Goal: Task Accomplishment & Management: Use online tool/utility

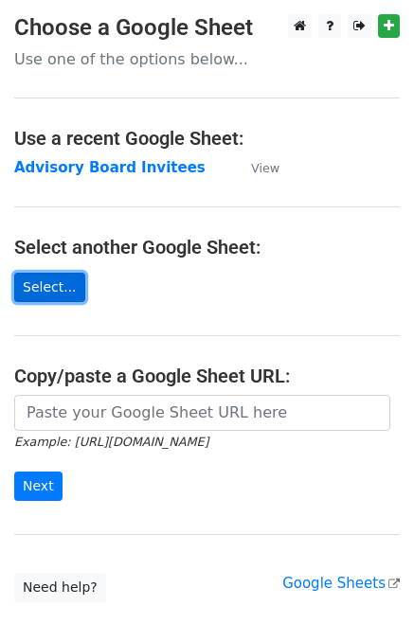
click at [45, 288] on link "Select..." at bounding box center [49, 287] width 71 height 29
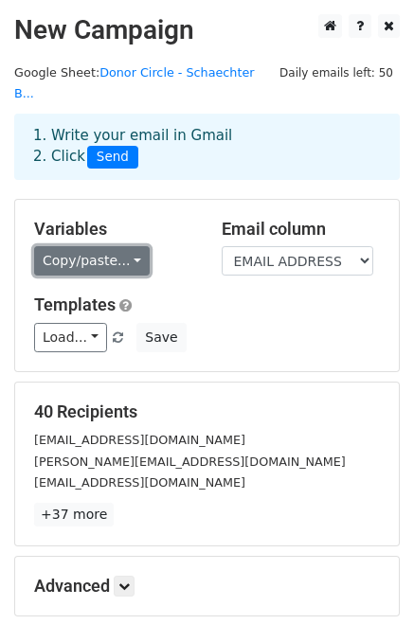
click at [138, 246] on link "Copy/paste..." at bounding box center [92, 260] width 116 height 29
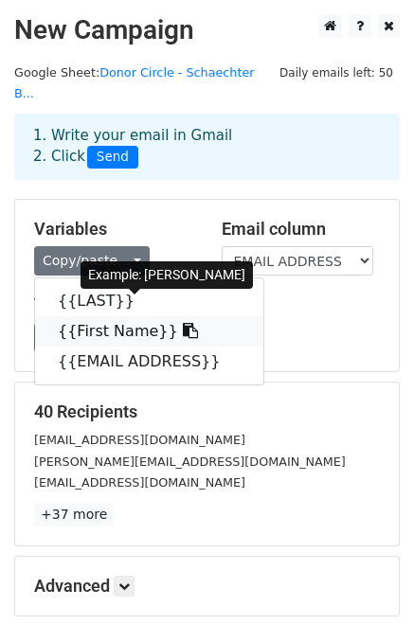
click at [122, 316] on link "{{First Name}}" at bounding box center [149, 331] width 228 height 30
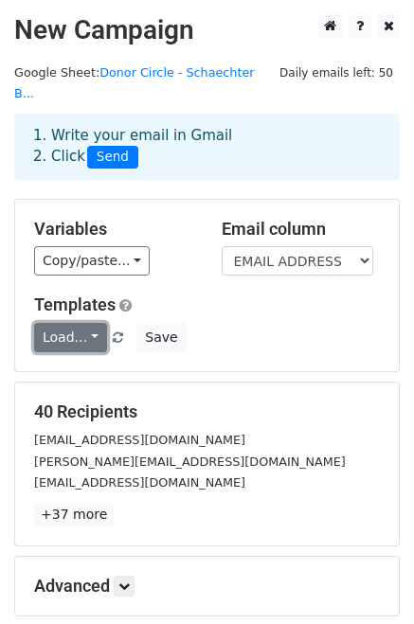
click at [83, 323] on link "Load..." at bounding box center [70, 337] width 73 height 29
click at [199, 254] on div "Variables Copy/paste... {{LAST}} {{First Name}} {{EMAIL ADDRESS}}" at bounding box center [114, 248] width 188 height 58
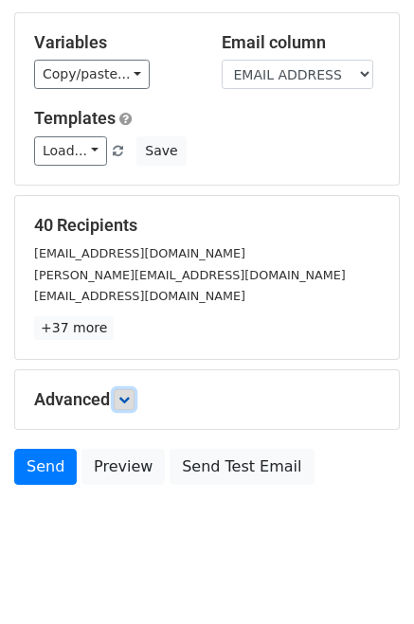
click at [124, 394] on icon at bounding box center [123, 399] width 11 height 11
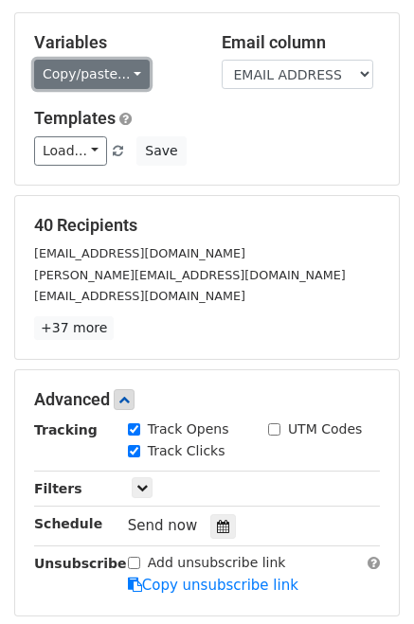
click at [132, 60] on link "Copy/paste..." at bounding box center [92, 74] width 116 height 29
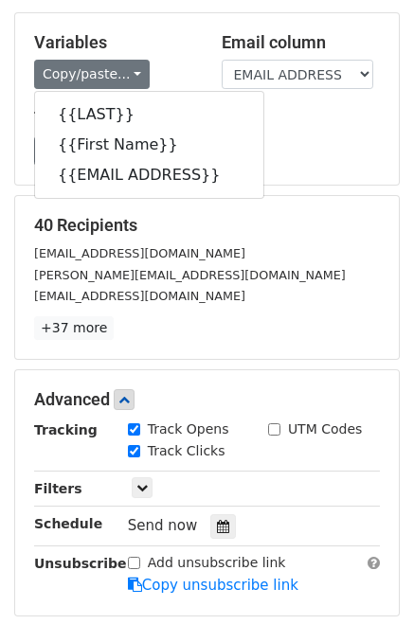
click at [162, 32] on h5 "Variables" at bounding box center [113, 42] width 159 height 21
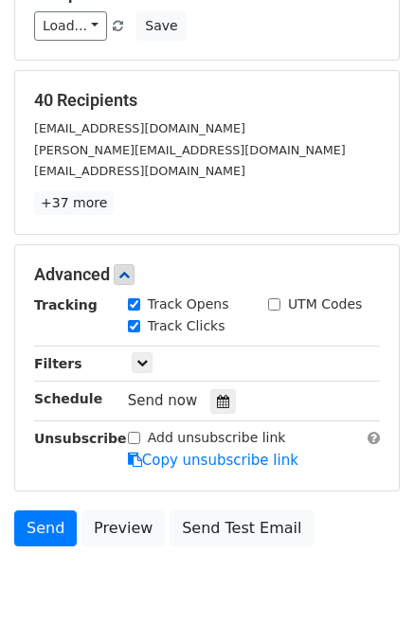
scroll to position [323, 0]
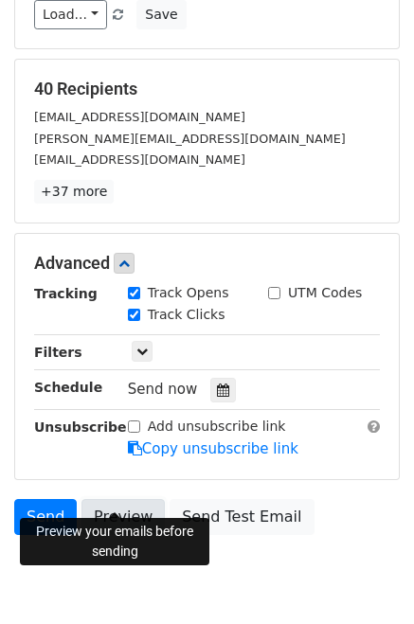
click at [113, 504] on link "Preview" at bounding box center [122, 517] width 83 height 36
click at [111, 499] on link "Preview" at bounding box center [122, 517] width 83 height 36
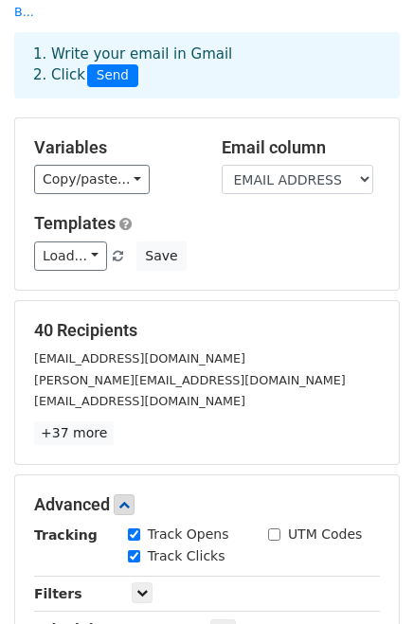
scroll to position [251, 0]
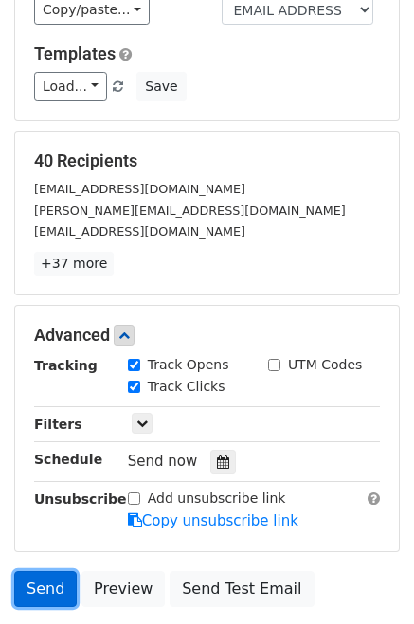
click at [45, 571] on link "Send" at bounding box center [45, 589] width 63 height 36
click at [42, 571] on link "Send" at bounding box center [45, 589] width 63 height 36
click at [58, 577] on link "Send" at bounding box center [45, 589] width 63 height 36
click at [36, 571] on link "Send" at bounding box center [45, 589] width 63 height 36
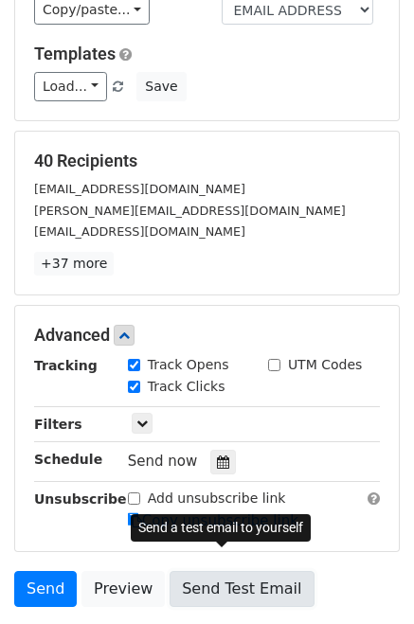
click at [235, 571] on link "Send Test Email" at bounding box center [242, 589] width 144 height 36
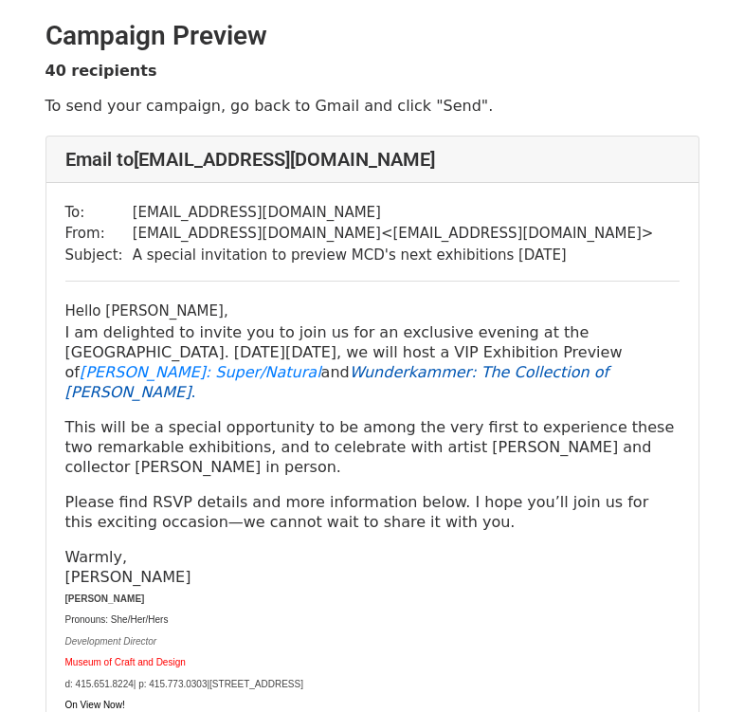
click at [369, 371] on em "Wunderkammer : The Collection of Susan Beech" at bounding box center [337, 382] width 544 height 38
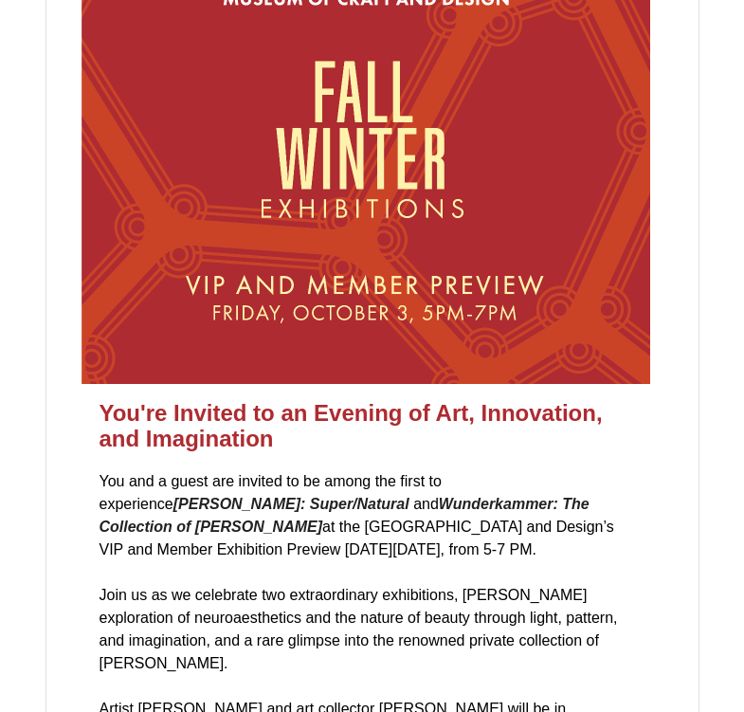
scroll to position [8887, 0]
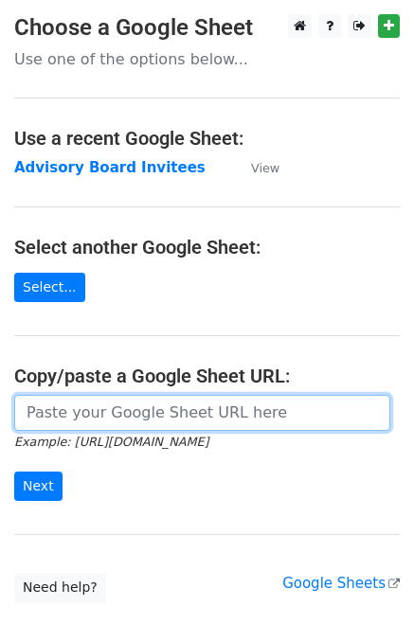
click at [51, 407] on input "url" at bounding box center [202, 413] width 376 height 36
paste input "https://docs.google.com/spreadsheets/d/1D7rELTKEvoLuWMO5SDOu07TXOC-Kkw_kl5BZlbD…"
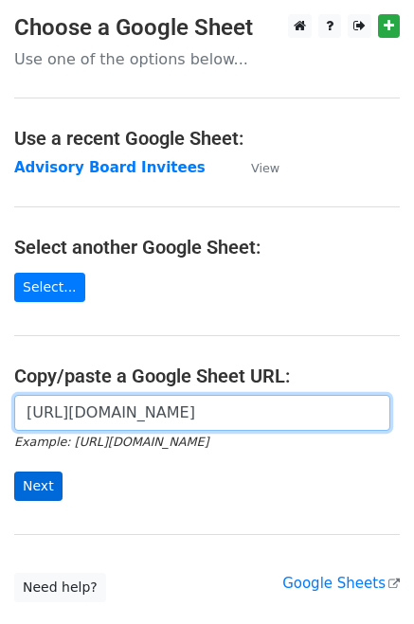
type input "https://docs.google.com/spreadsheets/d/1D7rELTKEvoLuWMO5SDOu07TXOC-Kkw_kl5BZlbD…"
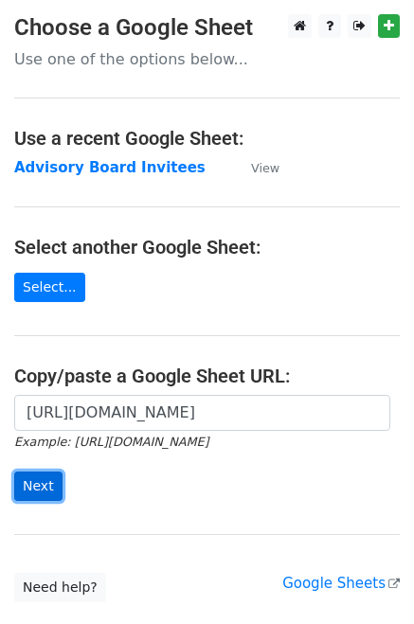
click at [40, 486] on input "Next" at bounding box center [38, 486] width 48 height 29
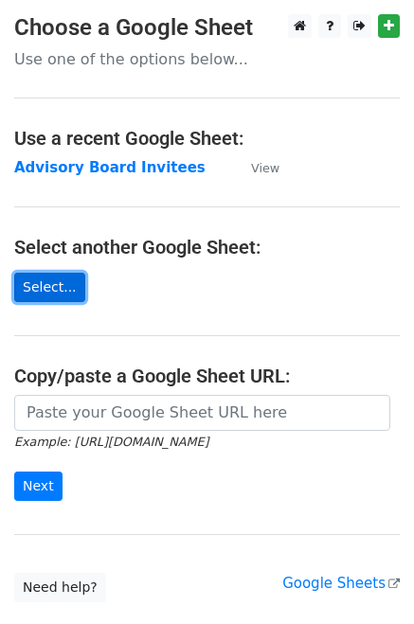
click at [42, 297] on link "Select..." at bounding box center [49, 287] width 71 height 29
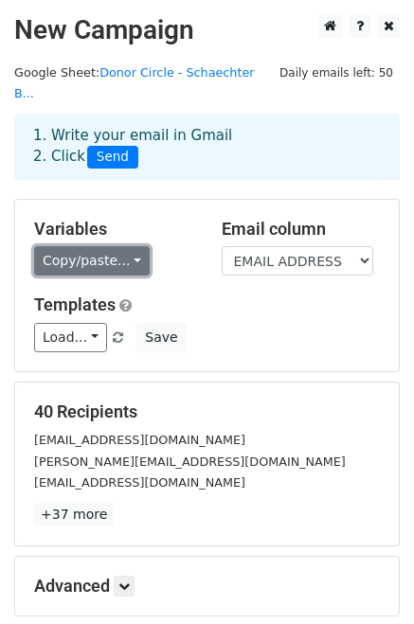
click at [117, 246] on link "Copy/paste..." at bounding box center [92, 260] width 116 height 29
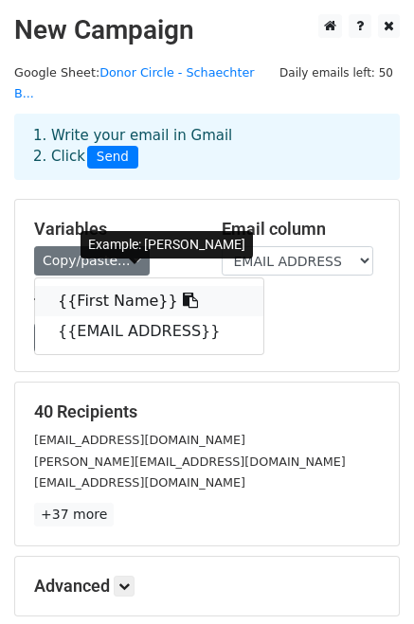
click at [117, 286] on link "{{First Name}}" at bounding box center [149, 301] width 228 height 30
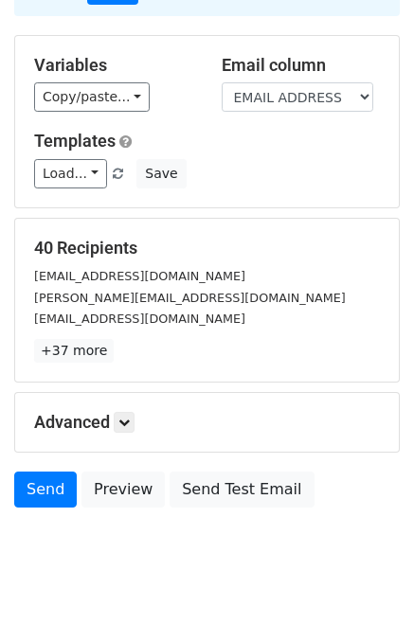
scroll to position [187, 0]
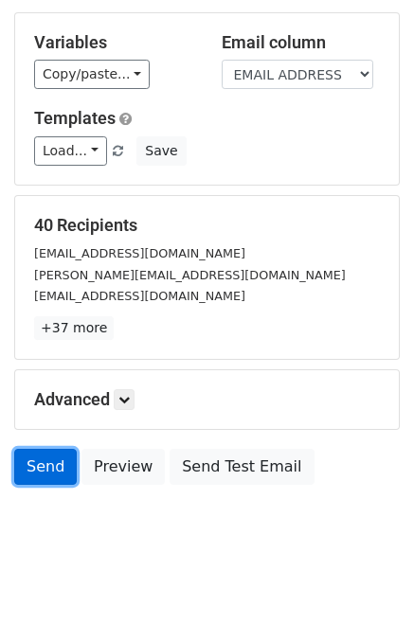
click at [39, 449] on link "Send" at bounding box center [45, 467] width 63 height 36
click at [45, 449] on link "Send" at bounding box center [45, 467] width 63 height 36
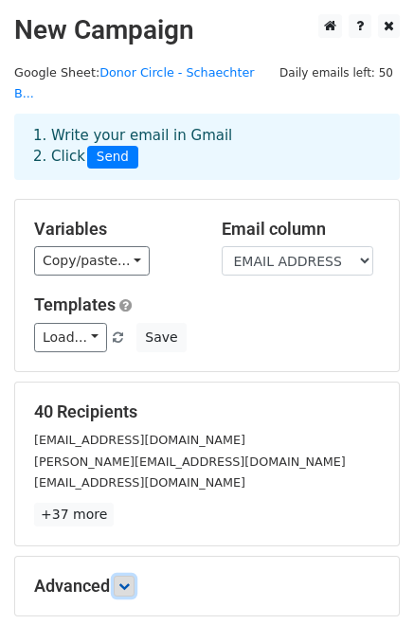
click at [124, 576] on link at bounding box center [124, 586] width 21 height 21
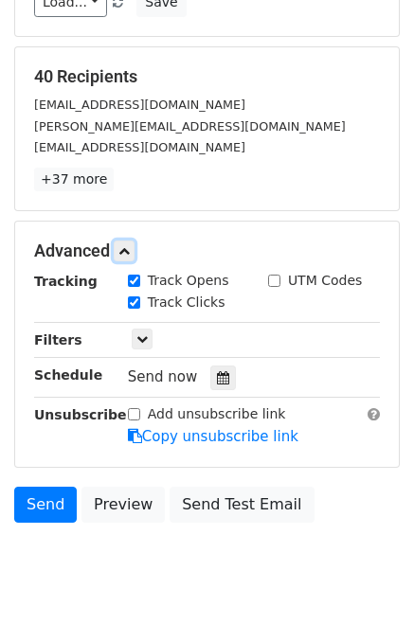
scroll to position [346, 0]
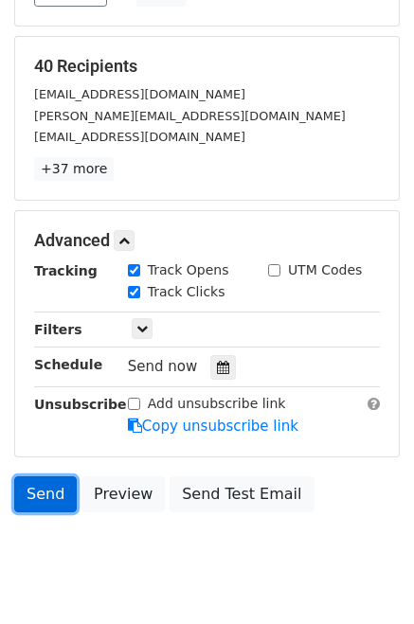
click at [35, 477] on link "Send" at bounding box center [45, 495] width 63 height 36
click at [34, 477] on link "Send" at bounding box center [45, 495] width 63 height 36
click at [38, 477] on link "Send" at bounding box center [45, 495] width 63 height 36
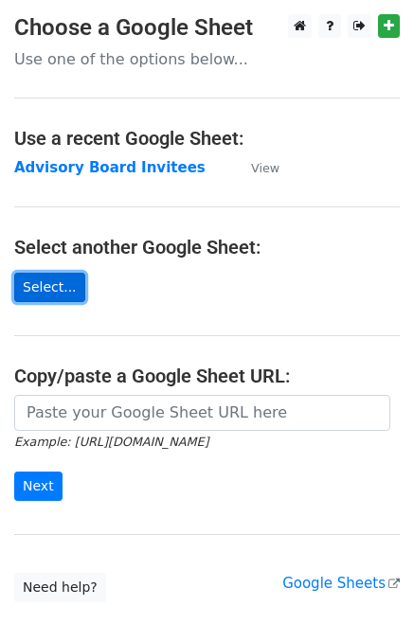
click at [45, 284] on link "Select..." at bounding box center [49, 287] width 71 height 29
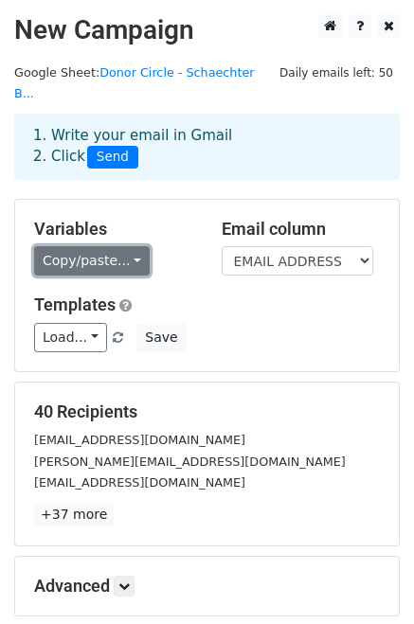
click at [110, 246] on link "Copy/paste..." at bounding box center [92, 260] width 116 height 29
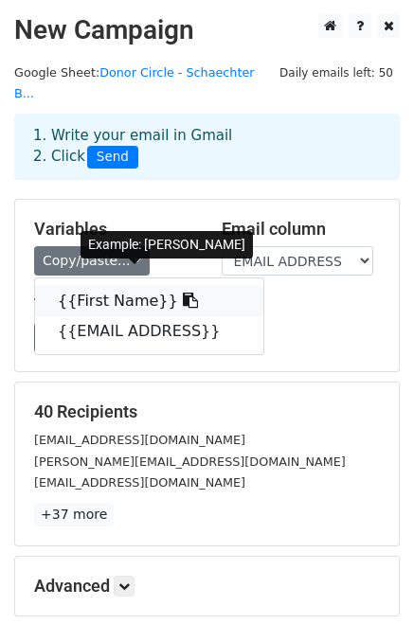
click at [99, 286] on link "{{First Name}}" at bounding box center [149, 301] width 228 height 30
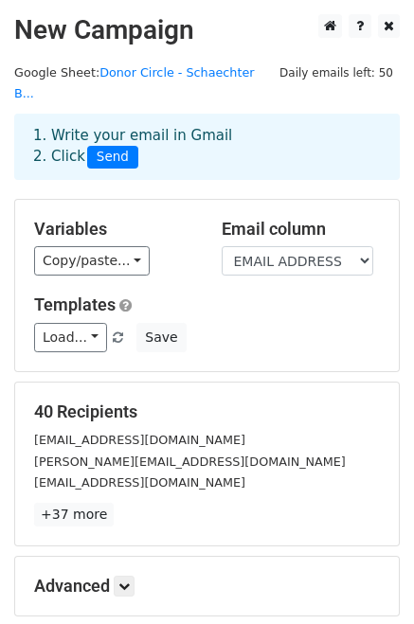
click at [242, 295] on h5 "Templates" at bounding box center [207, 305] width 346 height 21
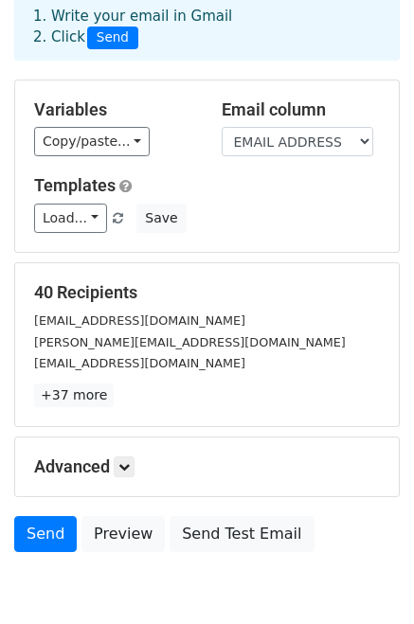
scroll to position [187, 0]
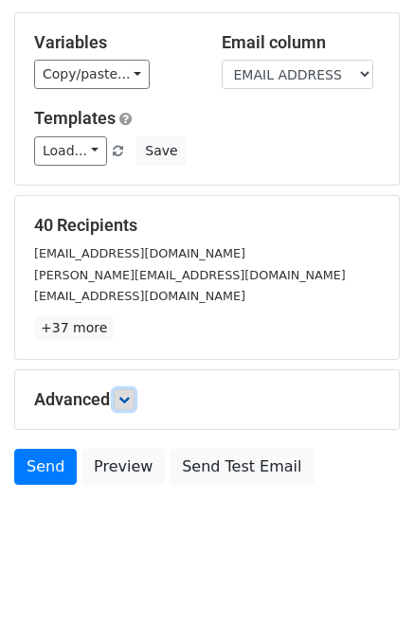
click at [127, 394] on icon at bounding box center [123, 399] width 11 height 11
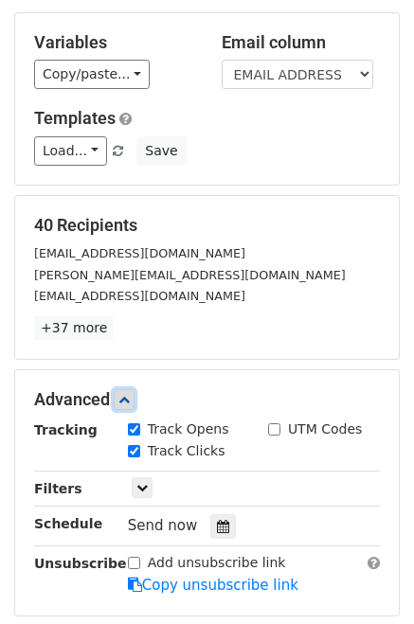
scroll to position [372, 0]
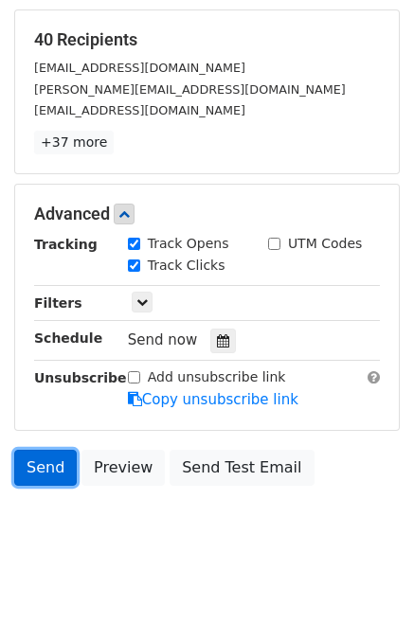
click at [49, 454] on link "Send" at bounding box center [45, 468] width 63 height 36
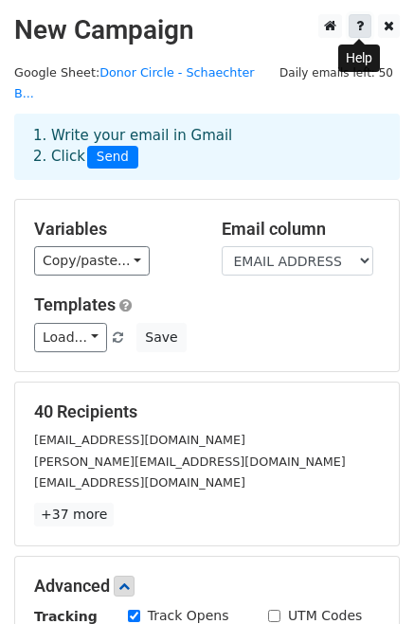
click at [355, 28] on link at bounding box center [360, 26] width 23 height 24
click at [233, 503] on p "+37 more" at bounding box center [207, 515] width 346 height 24
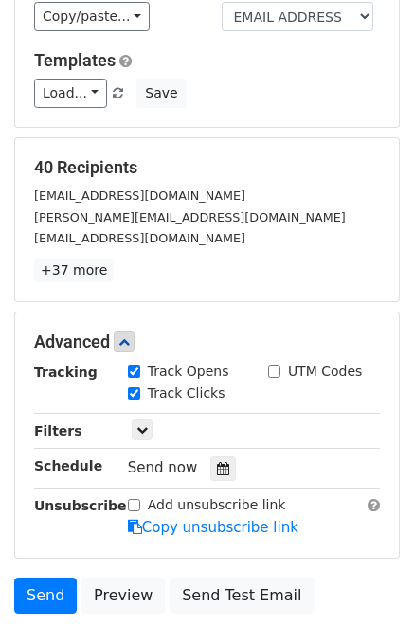
scroll to position [372, 0]
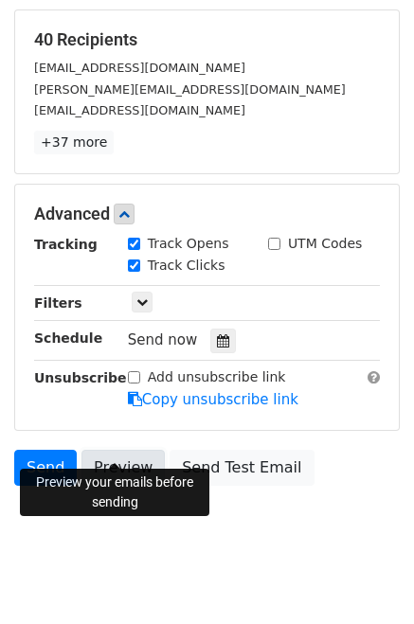
click at [132, 450] on link "Preview" at bounding box center [122, 468] width 83 height 36
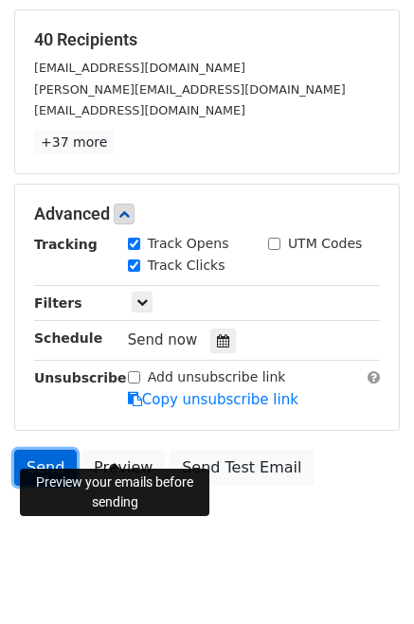
click at [41, 453] on link "Send" at bounding box center [45, 468] width 63 height 36
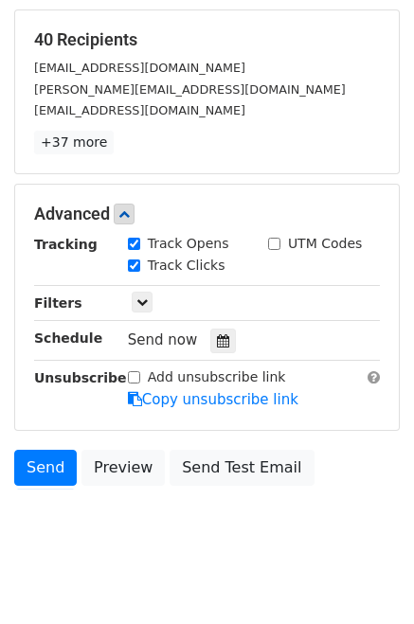
click at [137, 29] on h5 "40 Recipients" at bounding box center [207, 39] width 346 height 21
